Goal: Transaction & Acquisition: Purchase product/service

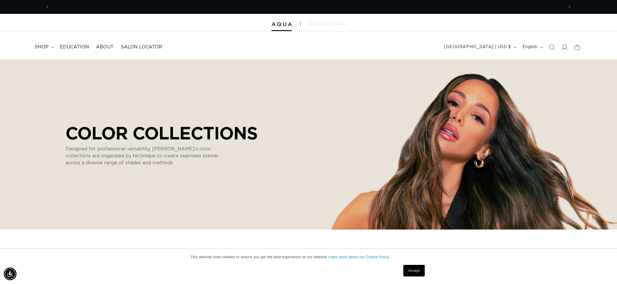
scroll to position [0, 514]
click at [562, 45] on icon at bounding box center [565, 47] width 6 height 6
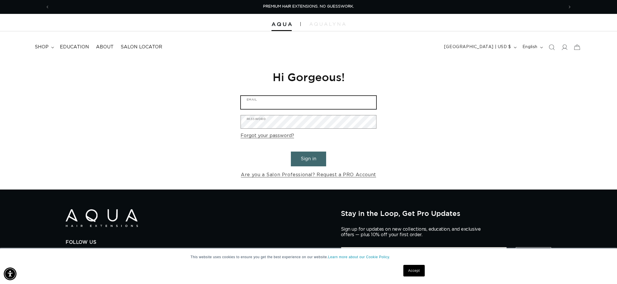
type input "brooke022277@gmail.com"
drag, startPoint x: 308, startPoint y: 157, endPoint x: 320, endPoint y: 154, distance: 11.8
click at [308, 156] on button "Sign in" at bounding box center [308, 158] width 35 height 15
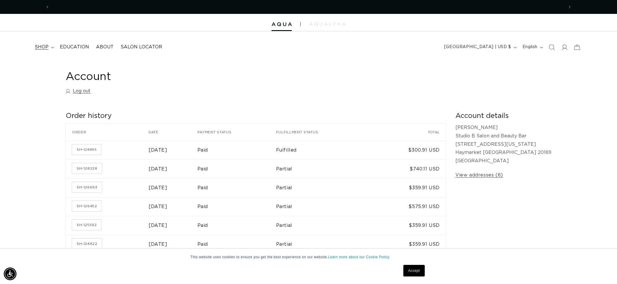
scroll to position [0, 514]
click at [51, 45] on summary "shop" at bounding box center [43, 47] width 25 height 13
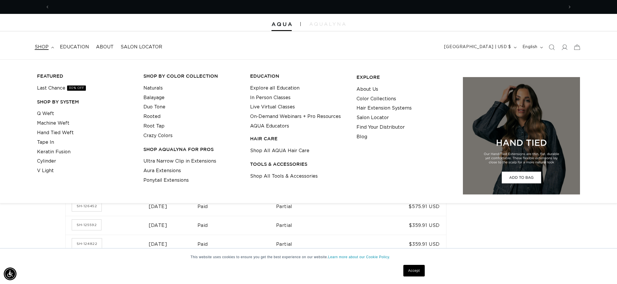
scroll to position [0, 1029]
click at [43, 143] on link "Tape In" at bounding box center [45, 142] width 17 height 10
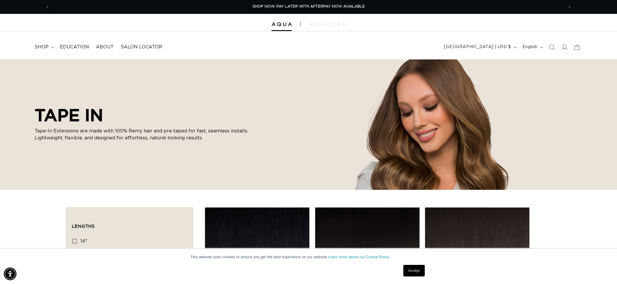
scroll to position [1, 0]
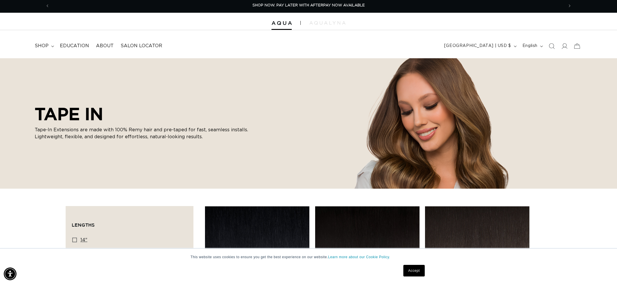
click at [77, 237] on label "14" 14" (35 products)" at bounding box center [127, 239] width 111 height 11
click at [77, 237] on input "14" 14" (35 products)" at bounding box center [74, 239] width 5 height 5
checkbox input "true"
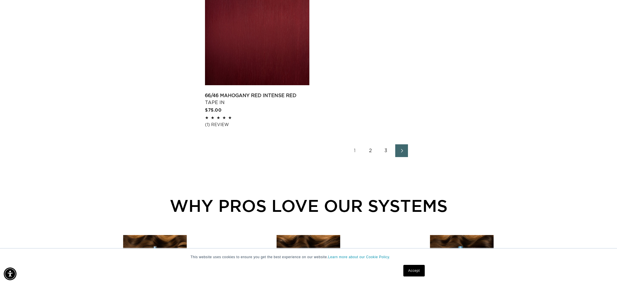
scroll to position [0, 514]
click at [371, 156] on link "2" at bounding box center [370, 150] width 13 height 13
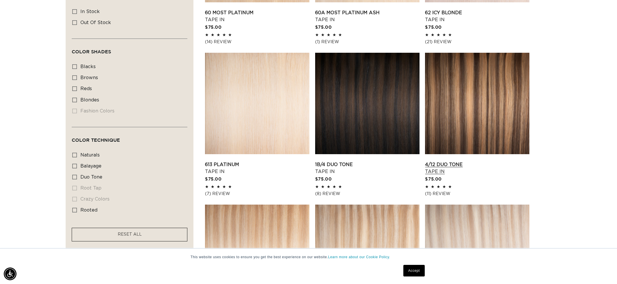
scroll to position [0, 514]
click at [484, 161] on link "4/12 Duo Tone Tape In" at bounding box center [477, 168] width 104 height 14
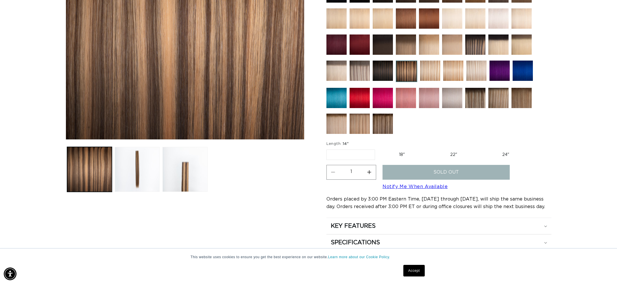
scroll to position [0, 514]
click at [397, 155] on label "18" Variant sold out or unavailable" at bounding box center [402, 155] width 48 height 10
click at [378, 148] on input "18" Variant sold out or unavailable" at bounding box center [378, 148] width 0 height 0
radio input "true"
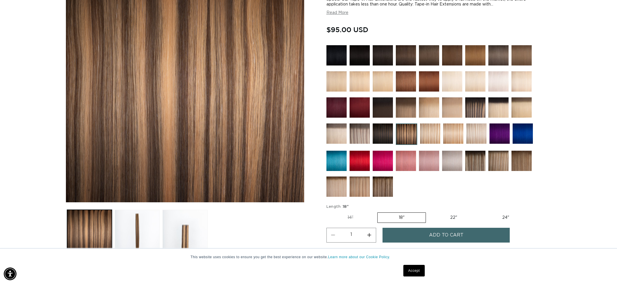
scroll to position [0, 1029]
click at [409, 136] on img at bounding box center [406, 133] width 21 height 21
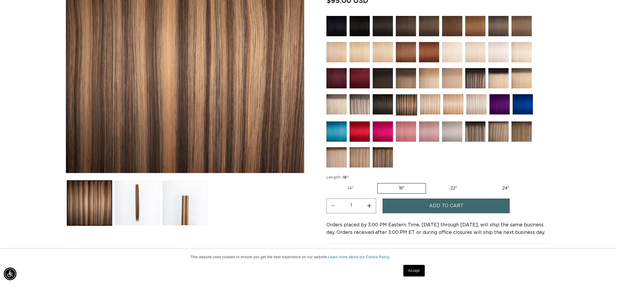
scroll to position [141, 0]
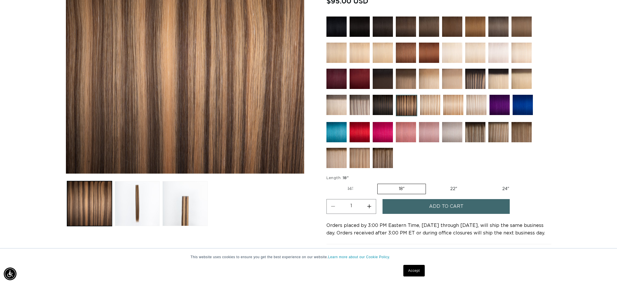
click at [372, 207] on button "Increase quantity for 4/12 Duo Tone - Tape In" at bounding box center [369, 206] width 13 height 15
type input "2"
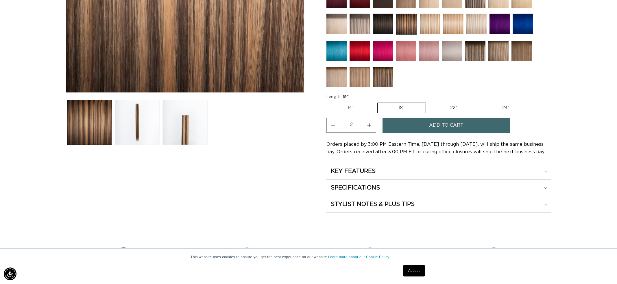
scroll to position [227, 0]
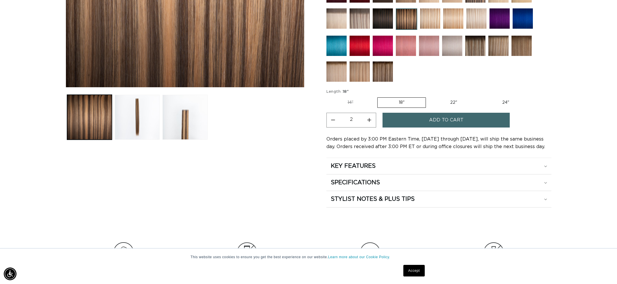
click at [443, 121] on span "Add to cart" at bounding box center [446, 120] width 34 height 15
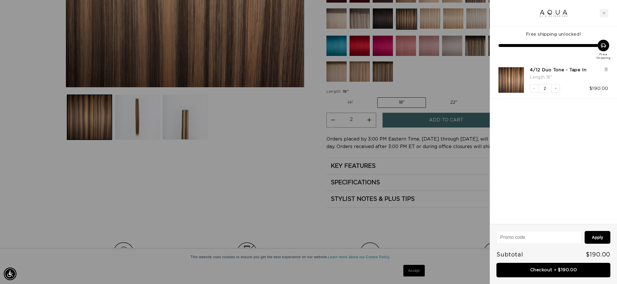
scroll to position [0, 514]
click at [599, 11] on div at bounding box center [553, 13] width 127 height 26
click at [606, 13] on div "Close cart" at bounding box center [604, 13] width 9 height 9
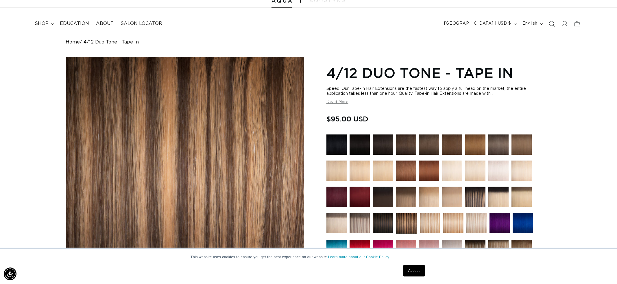
scroll to position [0, 0]
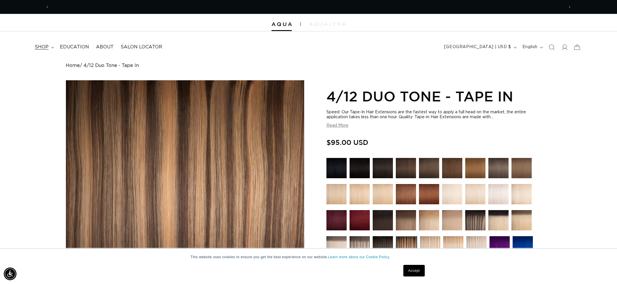
click at [41, 45] on span "shop" at bounding box center [42, 47] width 14 height 6
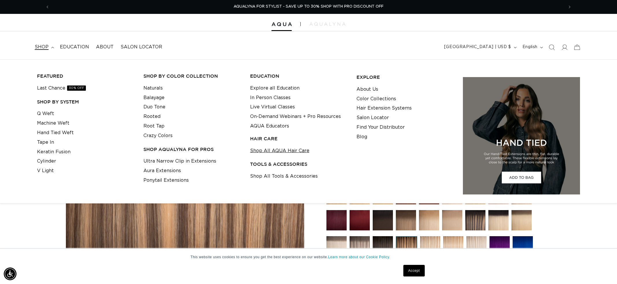
click at [270, 154] on link "Shop All AQUA Hair Care" at bounding box center [279, 151] width 59 height 10
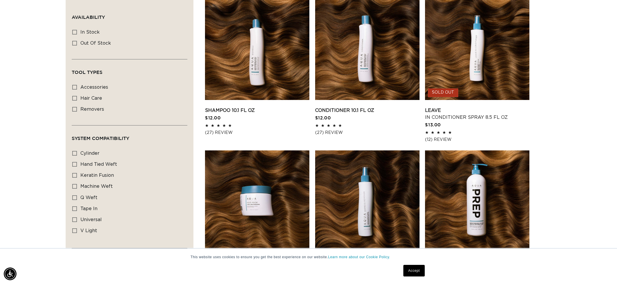
scroll to position [0, 514]
click at [368, 107] on link "Conditioner 10.1 fl oz" at bounding box center [367, 110] width 104 height 7
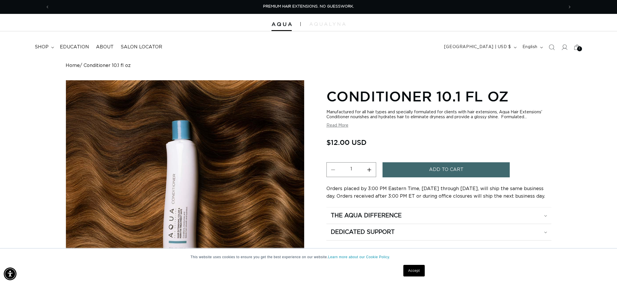
click at [417, 170] on button "Add to cart" at bounding box center [446, 169] width 127 height 15
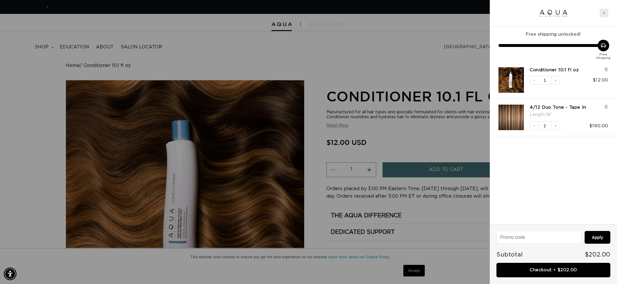
scroll to position [0, 514]
click at [606, 14] on div "Close cart" at bounding box center [604, 13] width 9 height 9
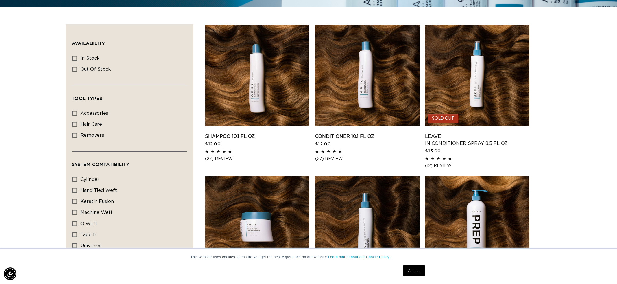
scroll to position [203, 0]
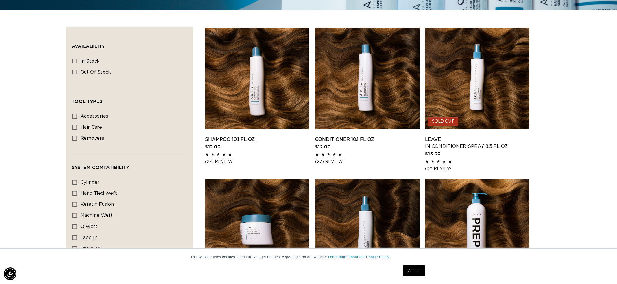
click at [237, 136] on link "Shampoo 10.1 fl oz" at bounding box center [257, 139] width 104 height 7
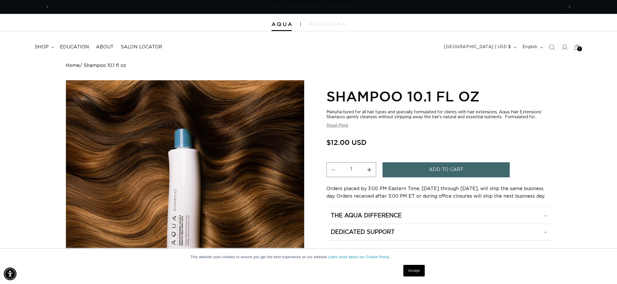
scroll to position [0, 514]
click at [463, 170] on span "Add to cart" at bounding box center [446, 169] width 34 height 15
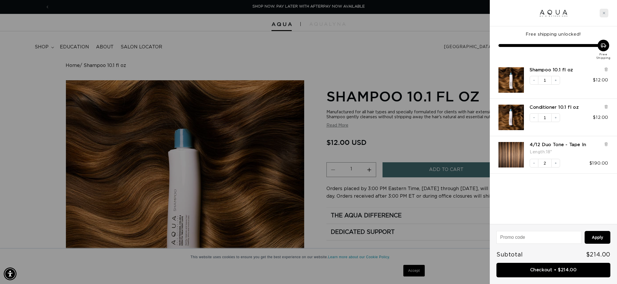
click at [608, 14] on div "Close cart" at bounding box center [604, 13] width 9 height 9
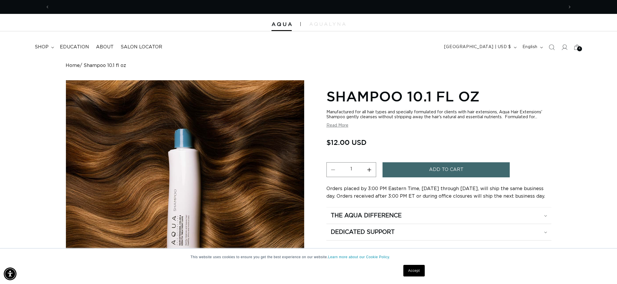
scroll to position [0, 0]
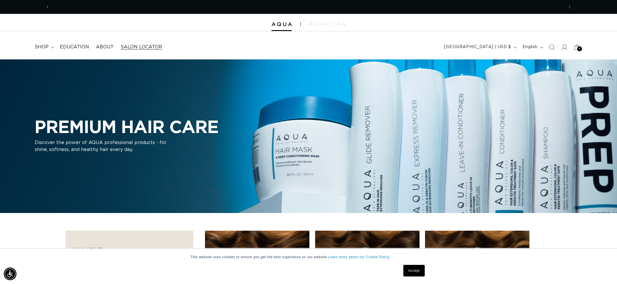
scroll to position [0, 1029]
click at [52, 48] on icon at bounding box center [52, 48] width 3 height 2
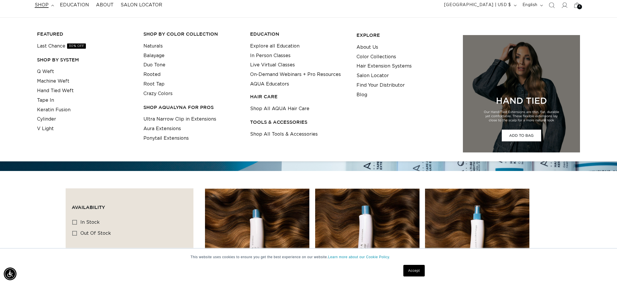
scroll to position [0, 0]
click at [301, 135] on link "Shop All Tools & Accessories" at bounding box center [284, 134] width 68 height 10
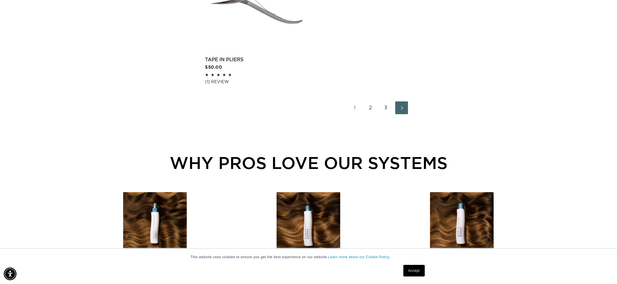
scroll to position [0, 1029]
click at [371, 114] on link "2" at bounding box center [370, 107] width 13 height 13
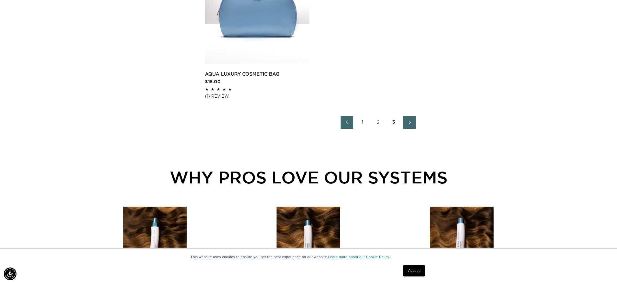
scroll to position [0, 1029]
click at [393, 127] on link "3" at bounding box center [394, 122] width 13 height 13
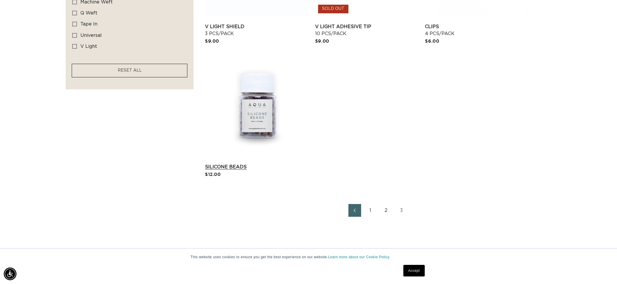
scroll to position [0, 1029]
click at [266, 163] on link "Silicone Beads" at bounding box center [257, 166] width 104 height 7
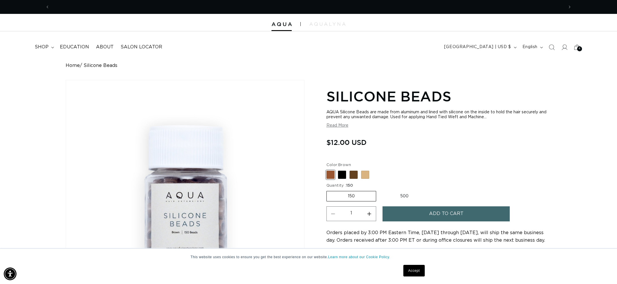
scroll to position [0, 1029]
click at [342, 174] on span at bounding box center [342, 174] width 8 height 8
click at [328, 170] on input "Black Variant sold out or unavailable" at bounding box center [328, 169] width 0 height 0
radio input "true"
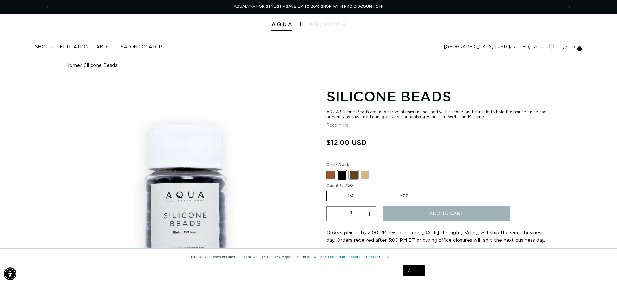
click at [354, 174] on span at bounding box center [354, 174] width 8 height 8
click at [328, 170] on input "Dark Brown Variant sold out or unavailable" at bounding box center [328, 169] width 0 height 0
radio input "true"
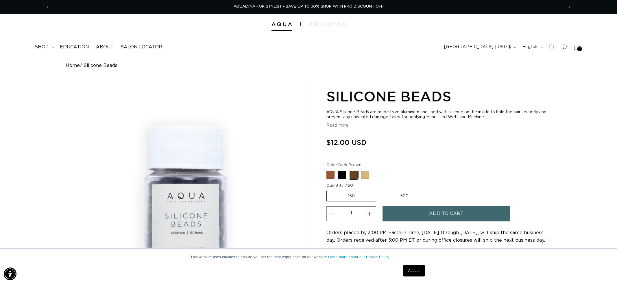
click at [365, 174] on span at bounding box center [365, 174] width 8 height 8
click at [328, 170] on input "Blonde Variant sold out or unavailable" at bounding box center [328, 169] width 0 height 0
radio input "true"
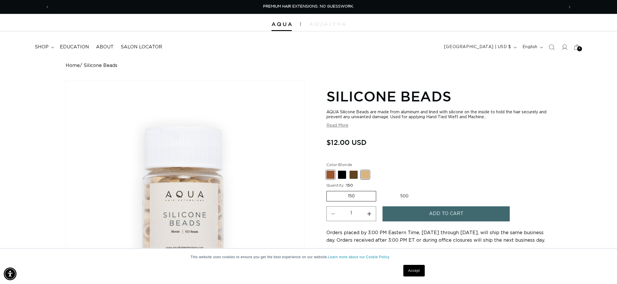
drag, startPoint x: 334, startPoint y: 172, endPoint x: 331, endPoint y: 172, distance: 3.2
click at [331, 172] on span at bounding box center [331, 174] width 8 height 8
click at [328, 170] on input "Brown Variant sold out or unavailable" at bounding box center [328, 169] width 0 height 0
radio input "true"
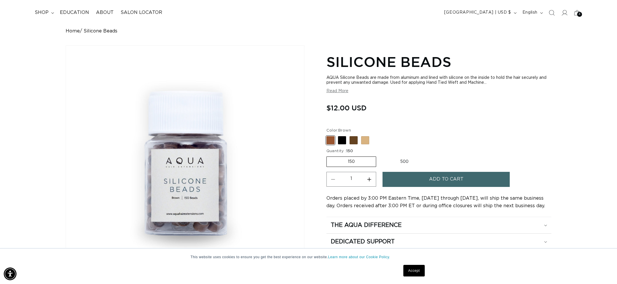
scroll to position [0, 514]
click at [403, 161] on label "500 Variant sold out or unavailable" at bounding box center [404, 162] width 51 height 10
click at [380, 155] on input "500 Variant sold out or unavailable" at bounding box center [379, 155] width 0 height 0
radio input "true"
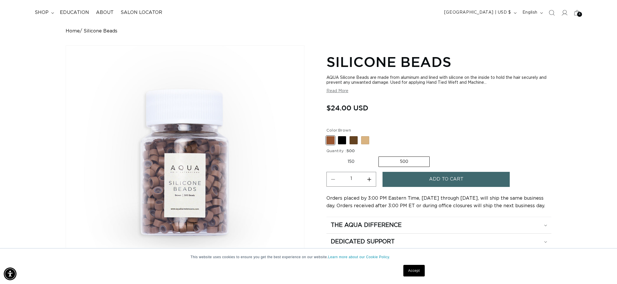
scroll to position [0, 1029]
click at [451, 178] on span "Add to cart" at bounding box center [446, 179] width 34 height 15
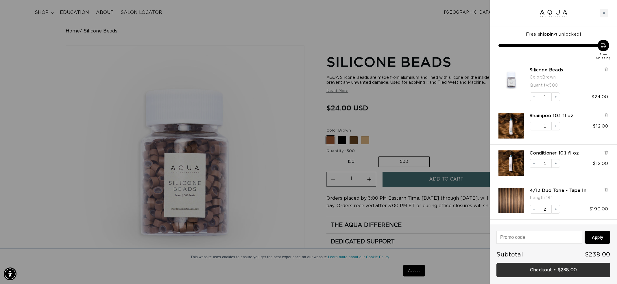
scroll to position [0, 0]
click at [556, 268] on link "Checkout • $238.00" at bounding box center [554, 269] width 114 height 15
